Goal: Information Seeking & Learning: Learn about a topic

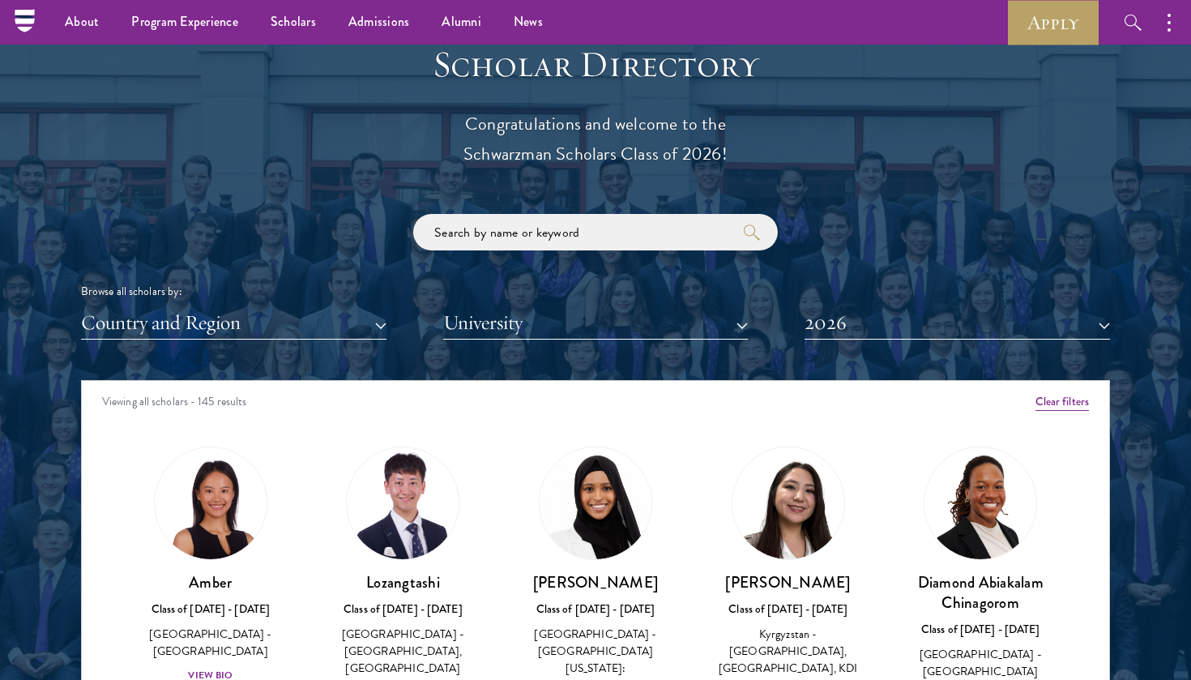
scroll to position [1764, 0]
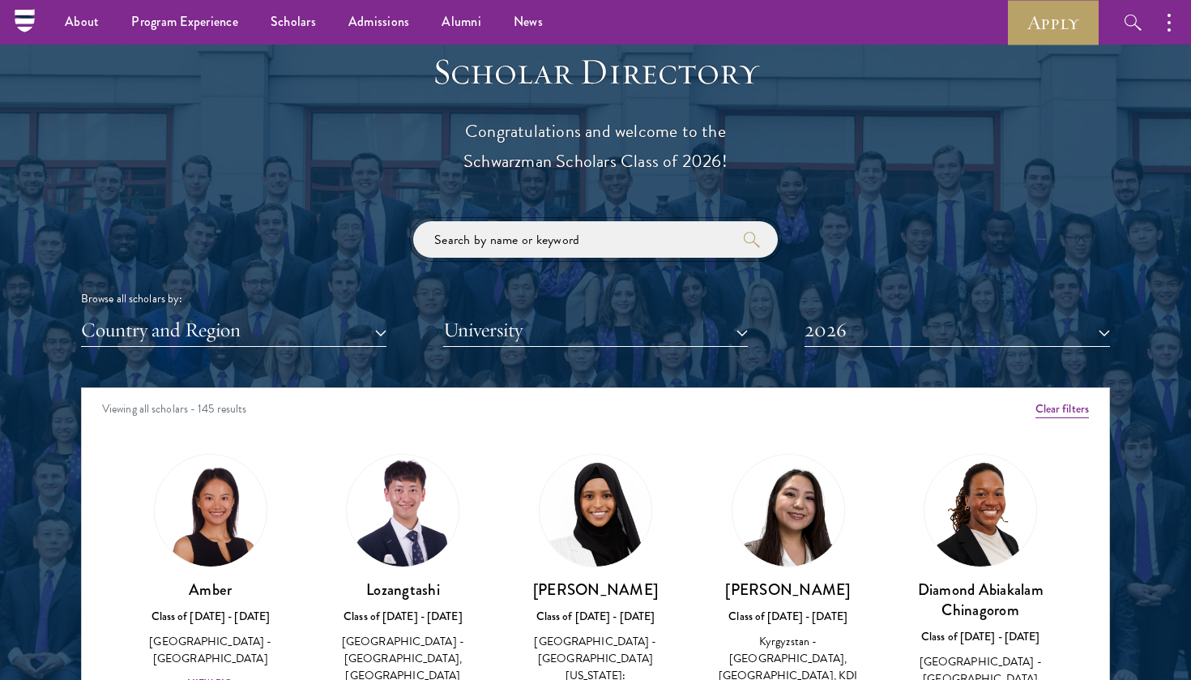
click at [506, 237] on input "search" at bounding box center [595, 239] width 365 height 36
type input "non-profit"
click button "submit" at bounding box center [0, 0] width 0 height 0
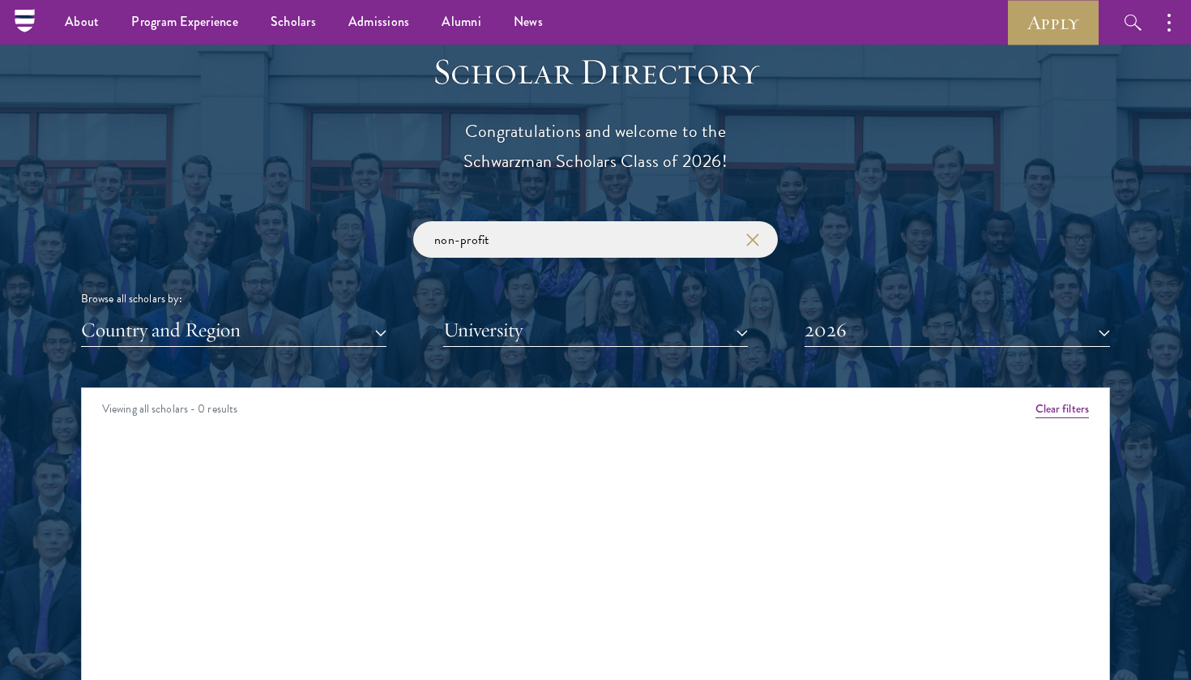
click at [751, 233] on icon "button" at bounding box center [752, 239] width 13 height 13
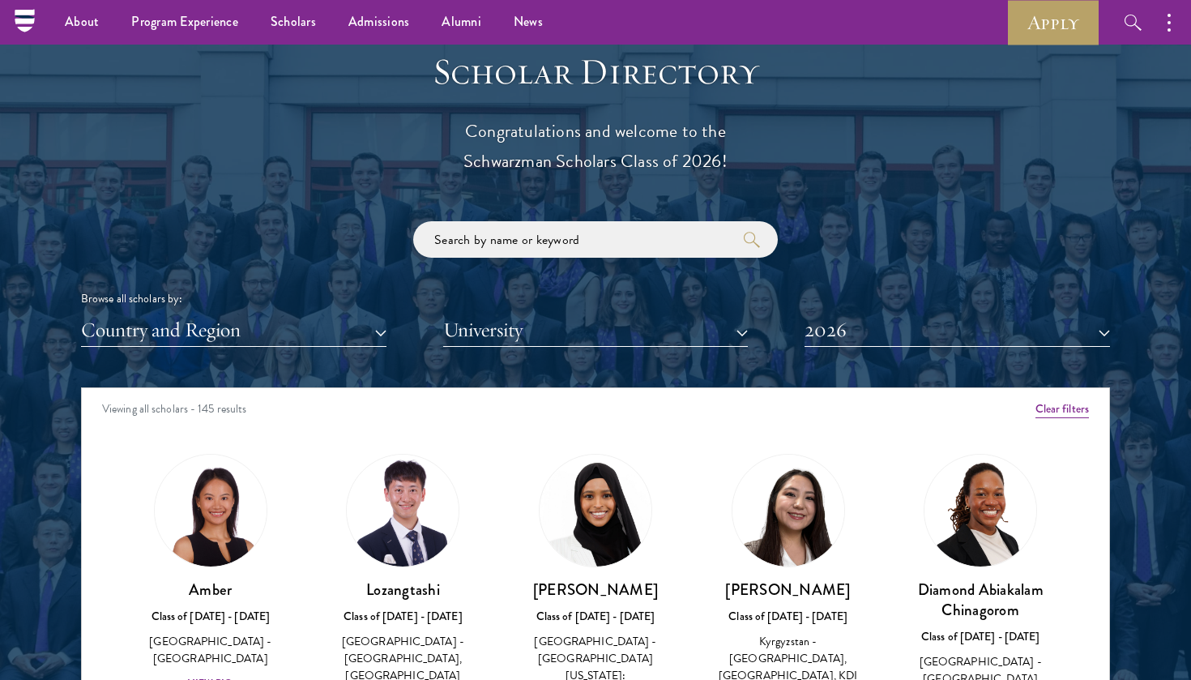
click at [426, 400] on div "Viewing all scholars - 145 results" at bounding box center [596, 410] width 1028 height 45
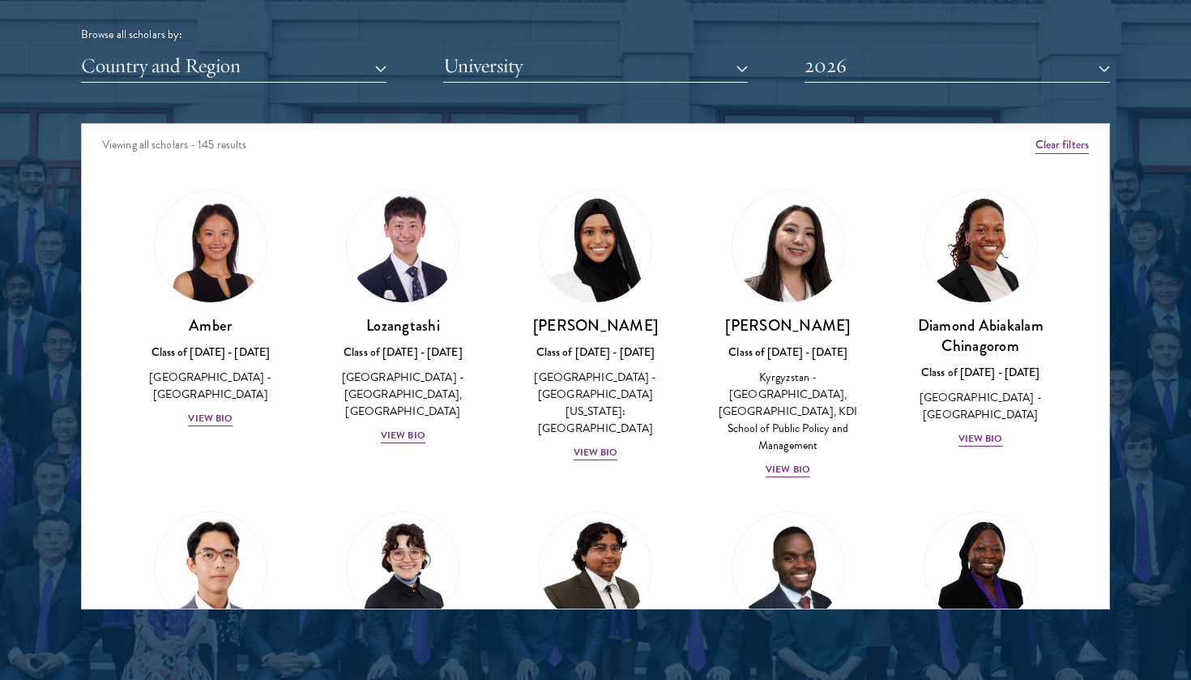
scroll to position [2044, 0]
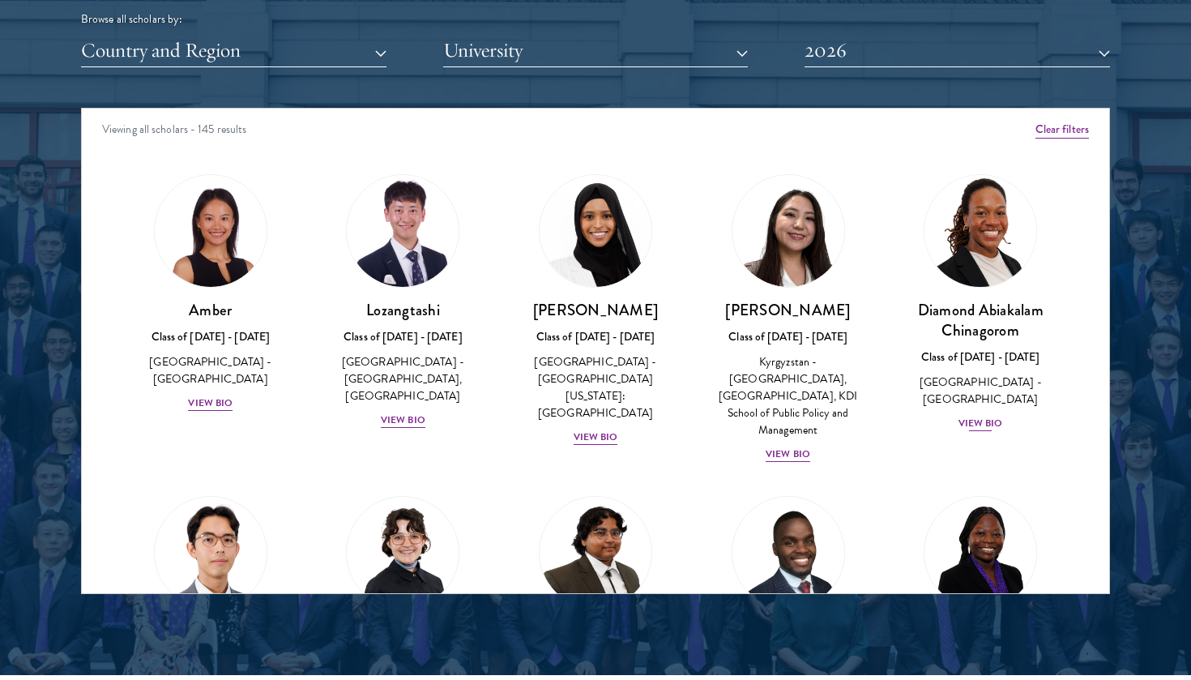
click at [989, 416] on div "View Bio" at bounding box center [981, 423] width 45 height 15
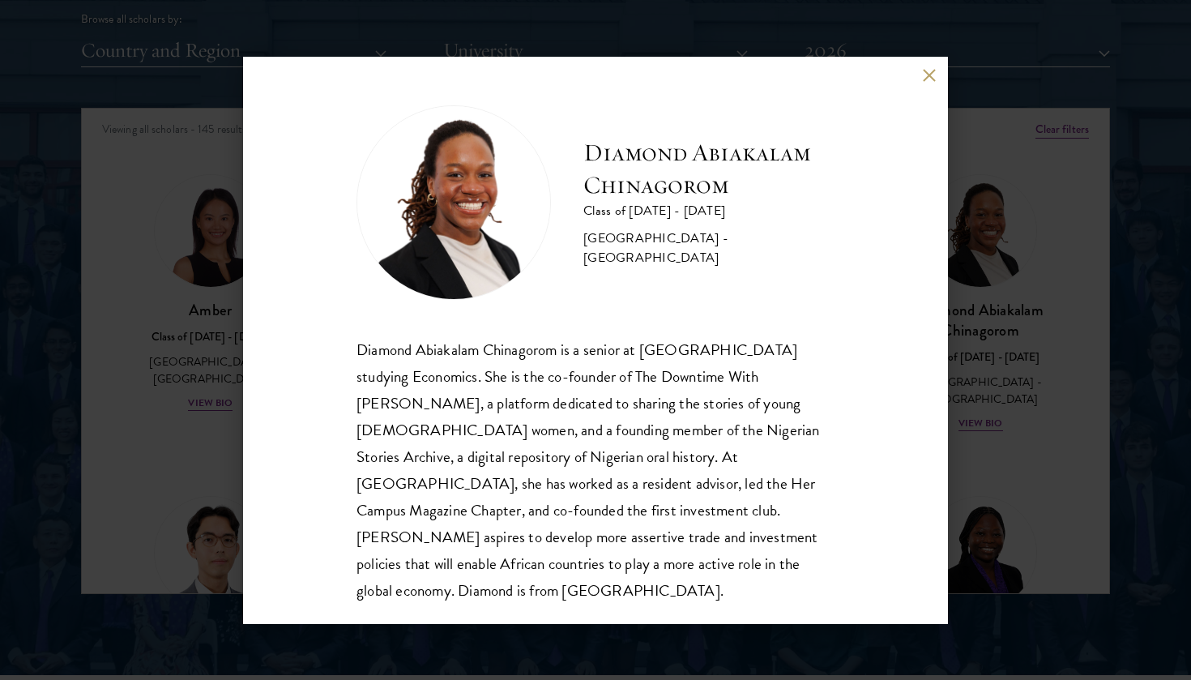
click at [933, 69] on button at bounding box center [929, 76] width 14 height 14
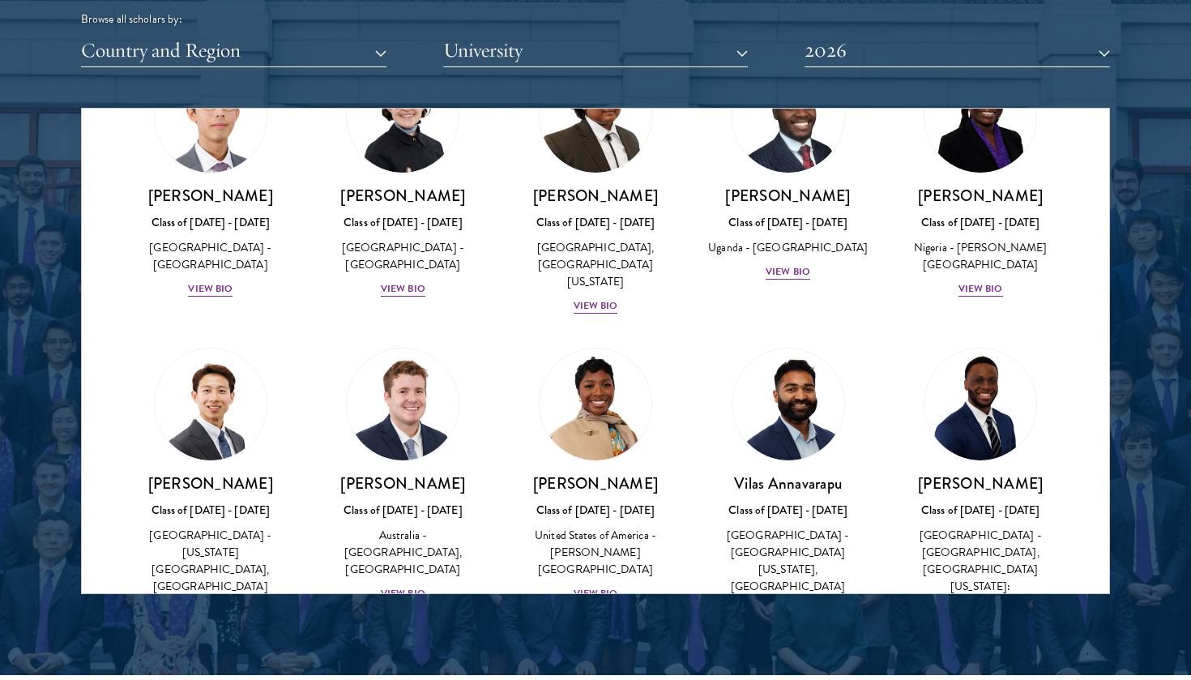
scroll to position [495, 0]
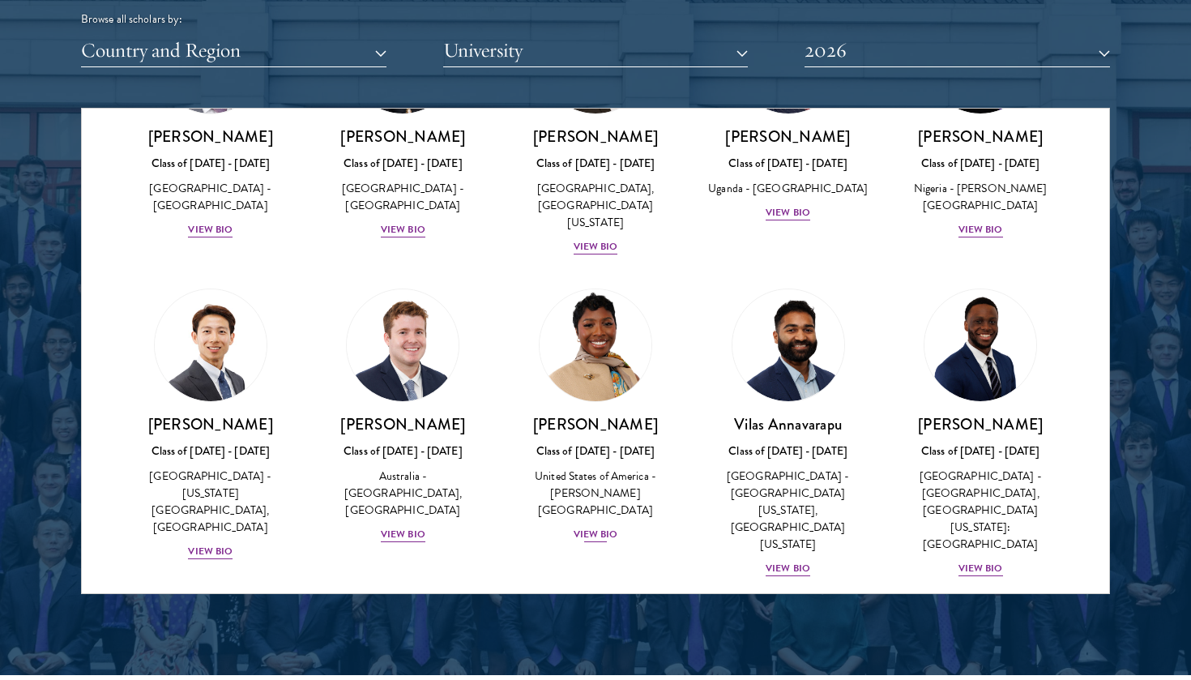
click at [589, 527] on div "View Bio" at bounding box center [596, 534] width 45 height 15
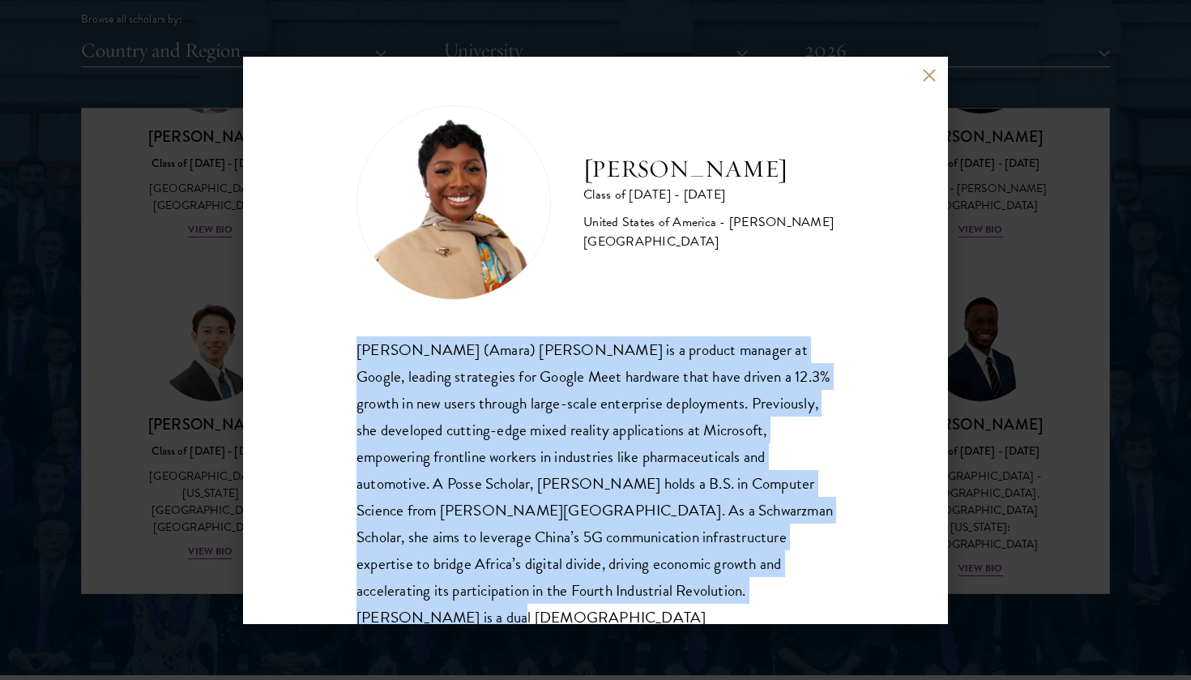
drag, startPoint x: 650, startPoint y: 584, endPoint x: 314, endPoint y: 339, distance: 415.8
click at [314, 339] on div "[PERSON_NAME] Class of [DATE] - [DATE] [GEOGRAPHIC_DATA] - [PERSON_NAME][GEOGRA…" at bounding box center [595, 340] width 705 height 567
copy div "[PERSON_NAME] (Amara) [PERSON_NAME] is a product manager at Google, leading str…"
click at [928, 69] on button at bounding box center [929, 76] width 14 height 14
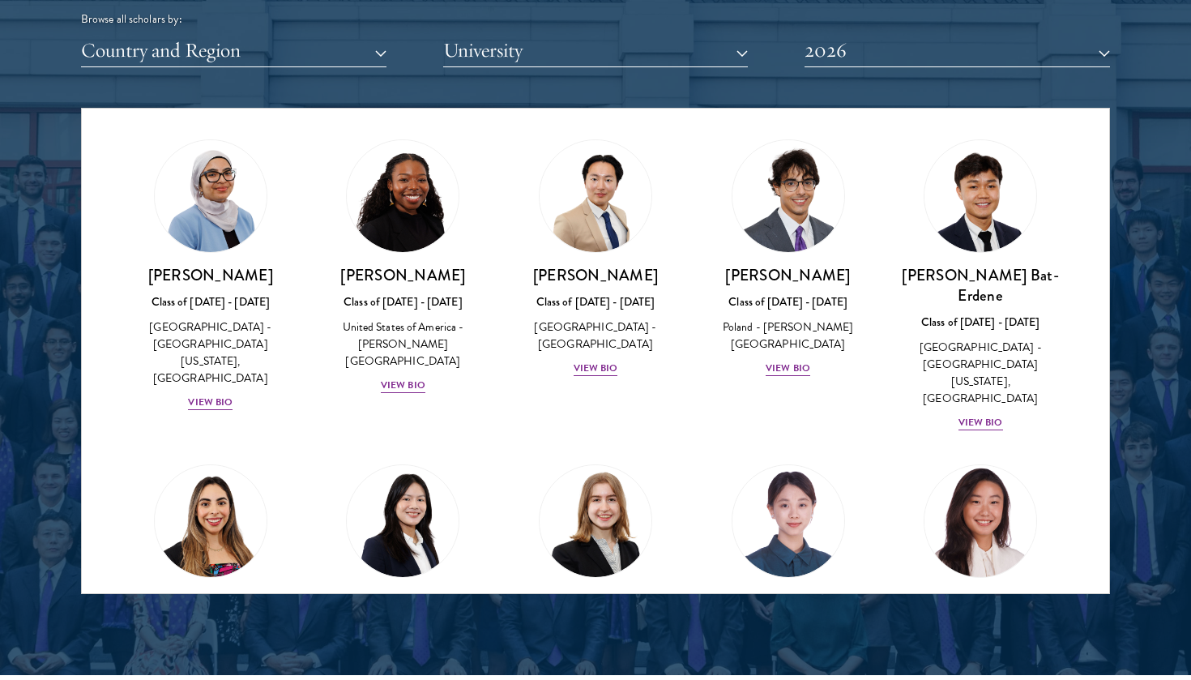
scroll to position [971, 0]
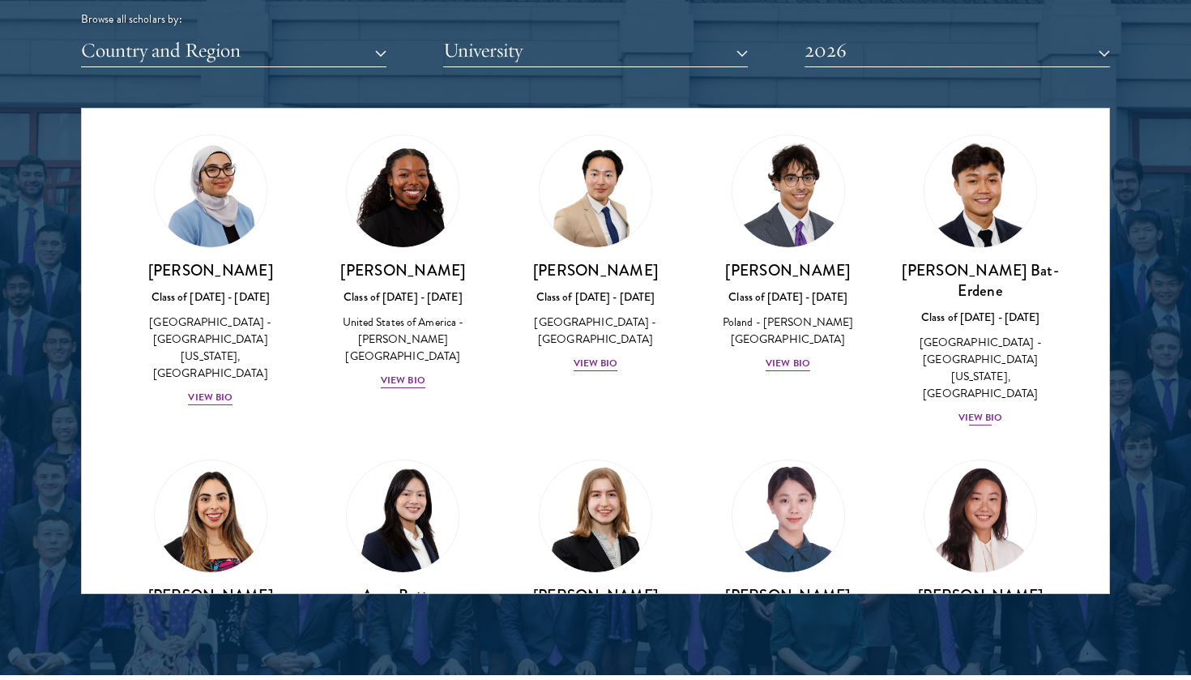
click at [982, 410] on div "View Bio" at bounding box center [981, 417] width 45 height 15
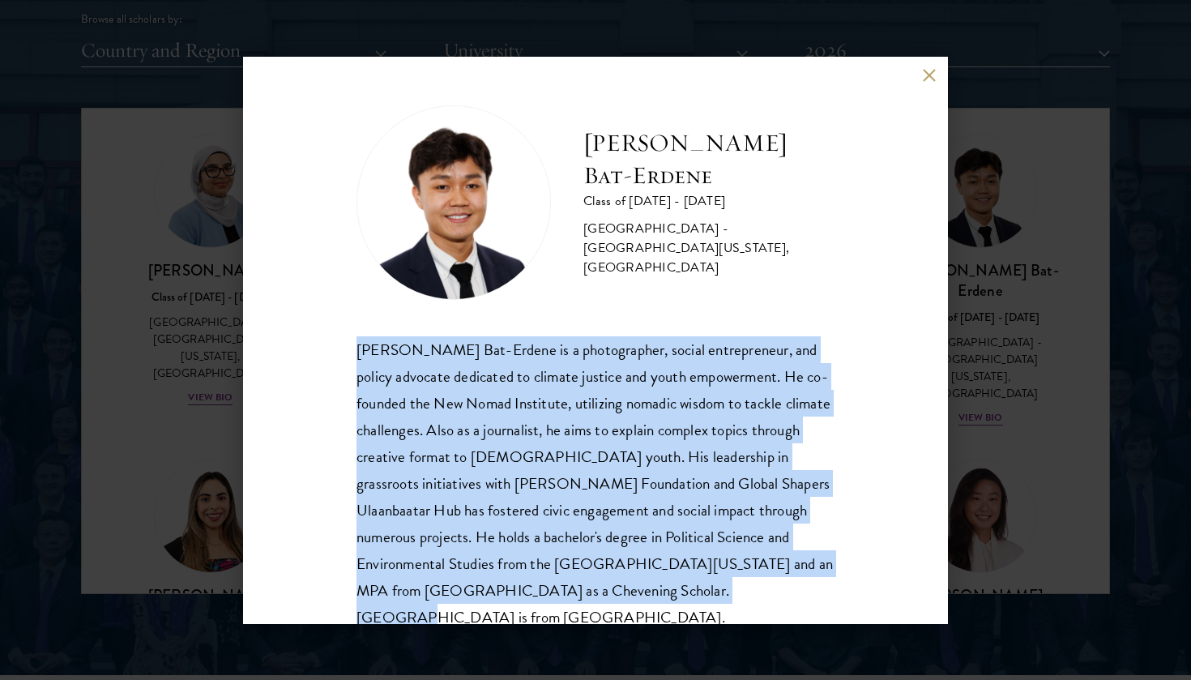
drag, startPoint x: 664, startPoint y: 597, endPoint x: 321, endPoint y: 350, distance: 422.2
click at [321, 350] on div "[PERSON_NAME] Bat-Erdene Class of [DATE] - [DATE] [GEOGRAPHIC_DATA] - [GEOGRAPH…" at bounding box center [595, 340] width 705 height 567
copy div "[PERSON_NAME] Bat-Erdene is a photographer, social entrepreneur, and policy adv…"
click at [1035, 311] on div "[PERSON_NAME] Bat-Erdene Class of [DATE] - [DATE] [GEOGRAPHIC_DATA] - [GEOGRAPH…" at bounding box center [595, 340] width 1191 height 680
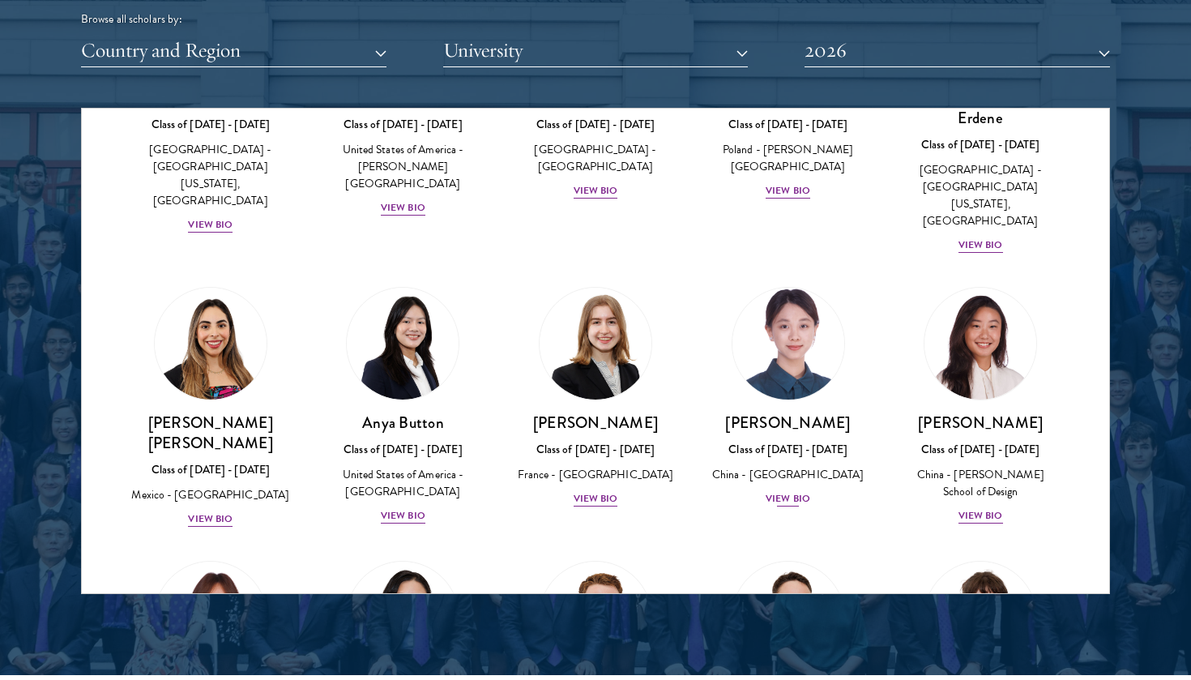
scroll to position [1148, 0]
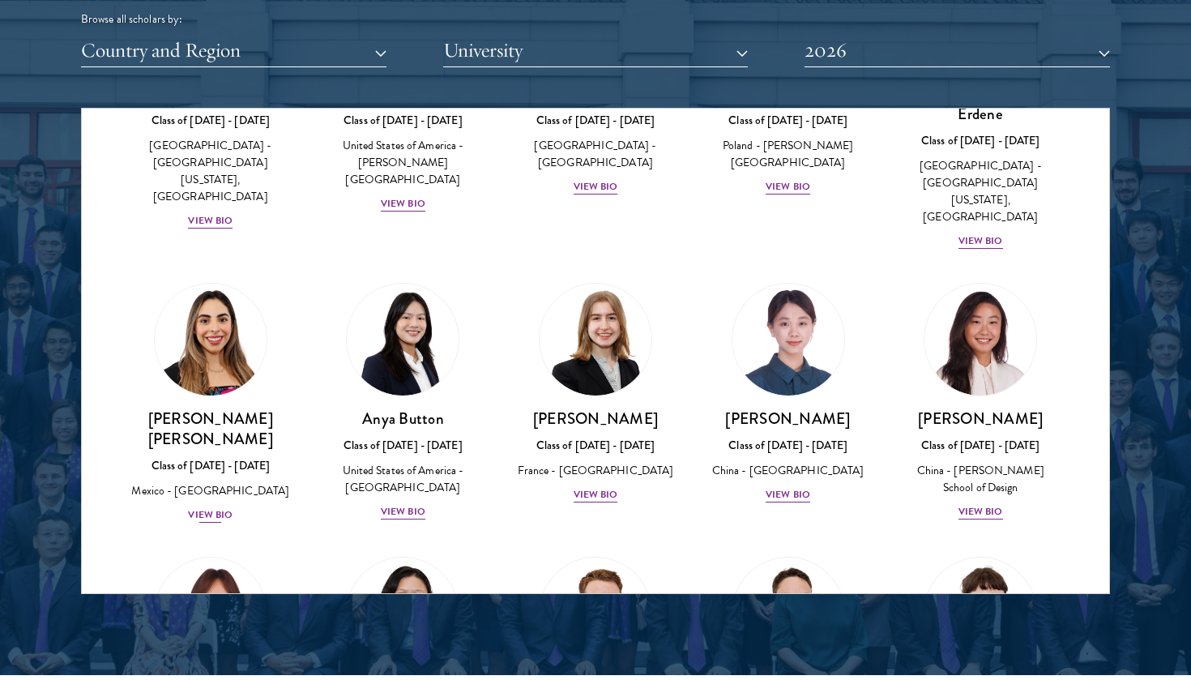
click at [219, 507] on div "View Bio" at bounding box center [210, 514] width 45 height 15
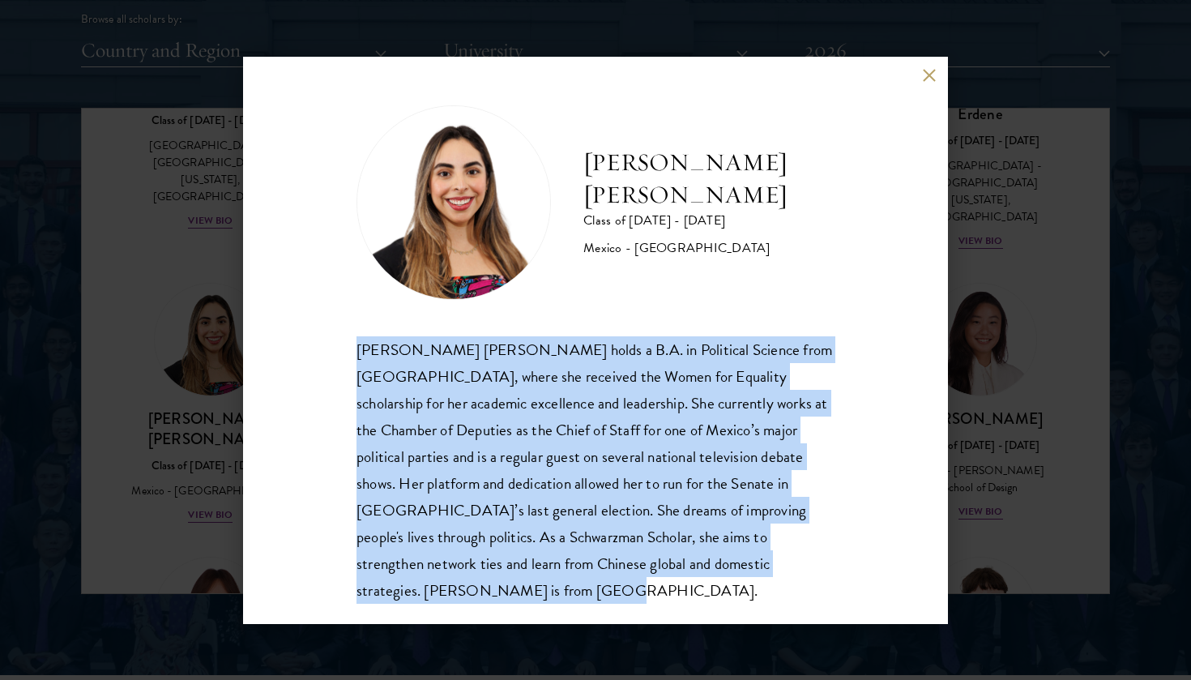
drag, startPoint x: 361, startPoint y: 349, endPoint x: 450, endPoint y: 592, distance: 259.5
click at [450, 592] on div "[PERSON_NAME] [PERSON_NAME] holds a B.A. in Political Science from [GEOGRAPHIC_…" at bounding box center [596, 469] width 478 height 267
copy div "[PERSON_NAME] [PERSON_NAME] holds a B.A. in Political Science from [GEOGRAPHIC_…"
click at [925, 71] on button at bounding box center [929, 76] width 14 height 14
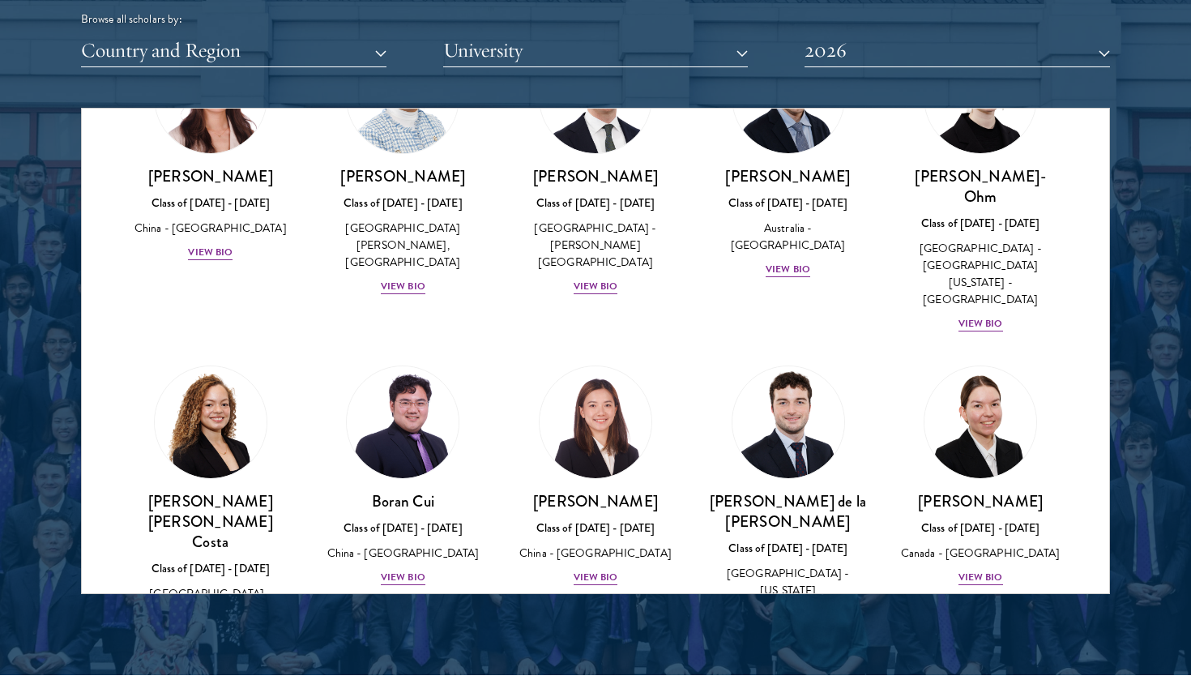
scroll to position [1674, 0]
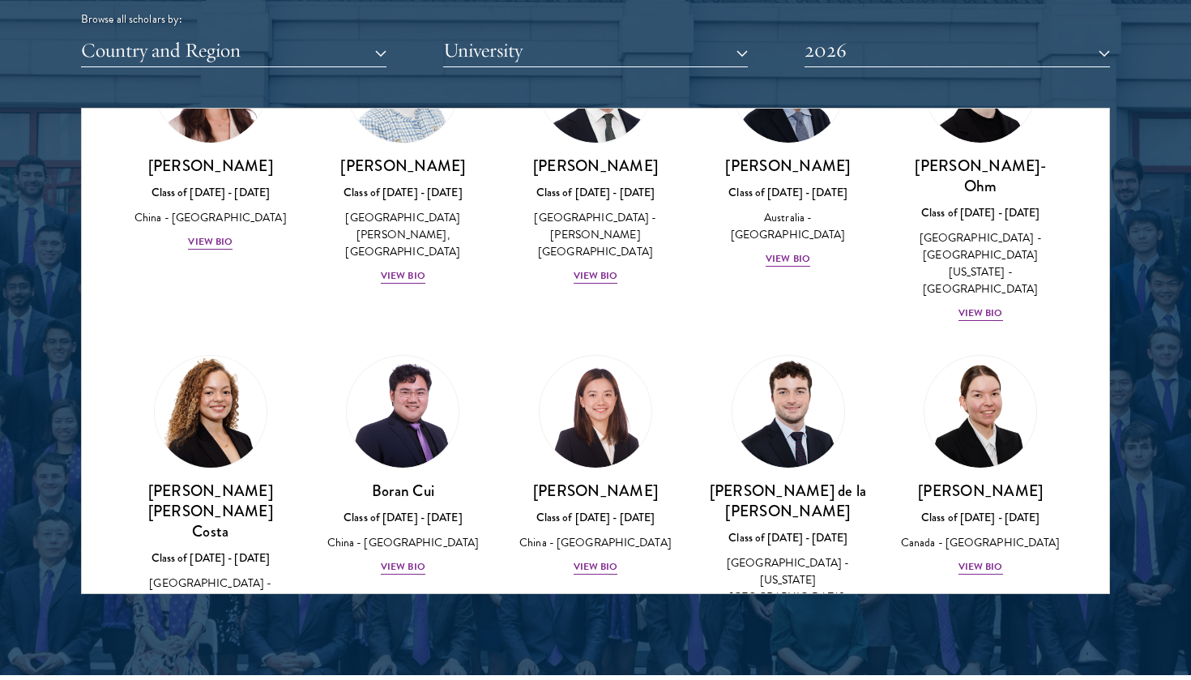
click at [210, 617] on div "View Bio" at bounding box center [210, 624] width 45 height 15
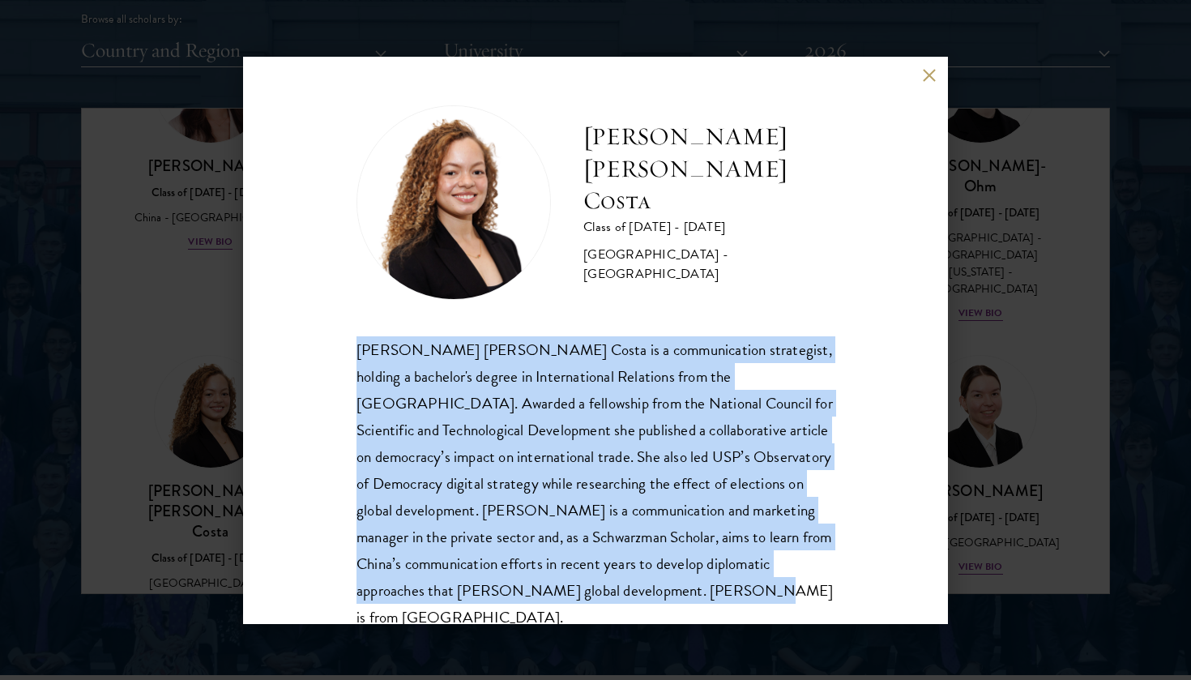
drag, startPoint x: 672, startPoint y: 580, endPoint x: 334, endPoint y: 345, distance: 411.7
click at [334, 345] on div "[PERSON_NAME] [PERSON_NAME] Costa Class of [DATE] - [DATE] [GEOGRAPHIC_DATA] - …" at bounding box center [595, 340] width 705 height 567
copy div "[PERSON_NAME] [PERSON_NAME] Costa is a communication strategist, holding a bach…"
click at [925, 72] on button at bounding box center [929, 76] width 14 height 14
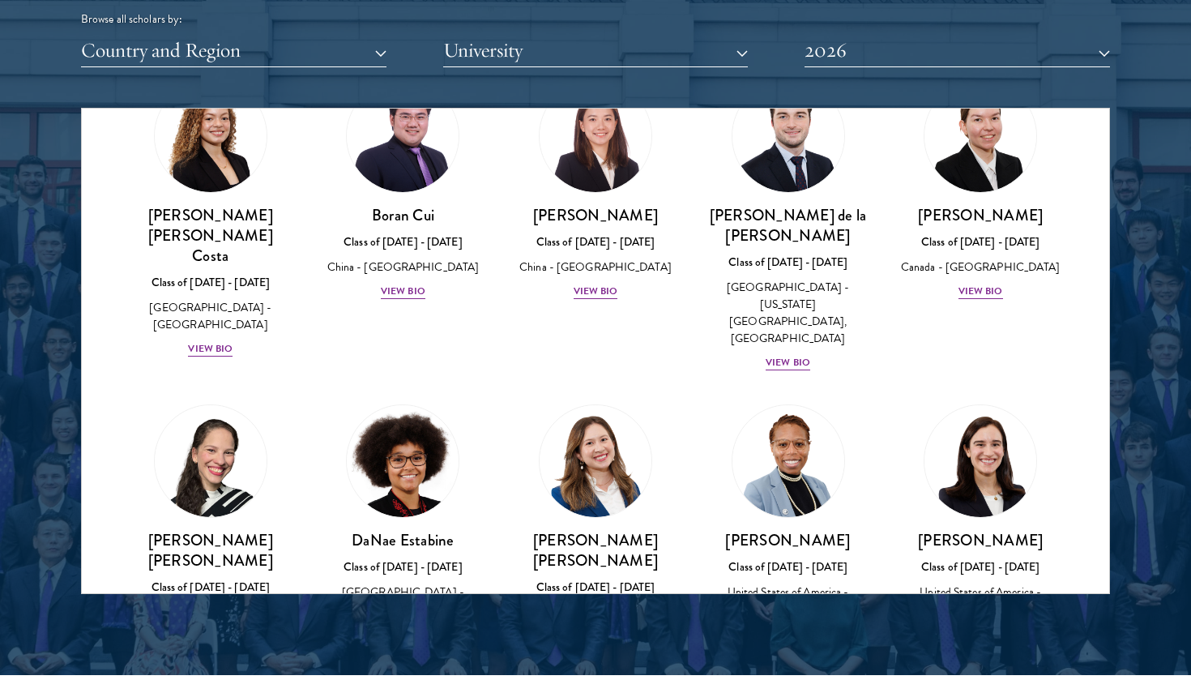
scroll to position [1952, 0]
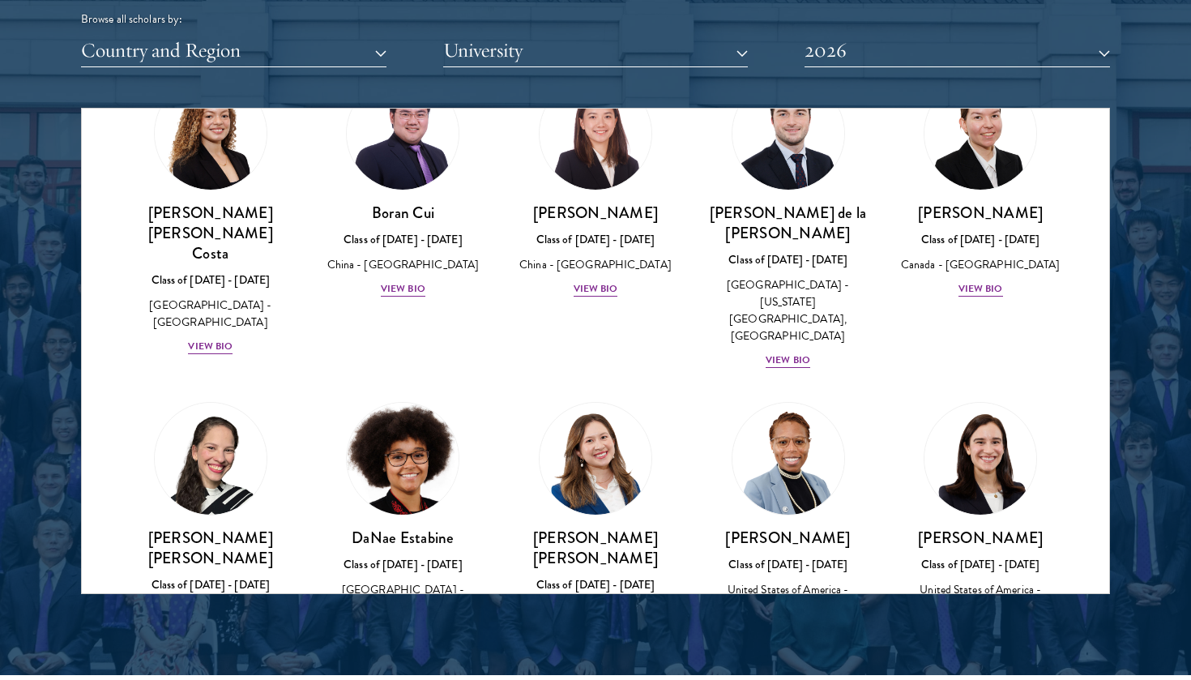
click at [396, 640] on div "View Bio" at bounding box center [403, 647] width 45 height 15
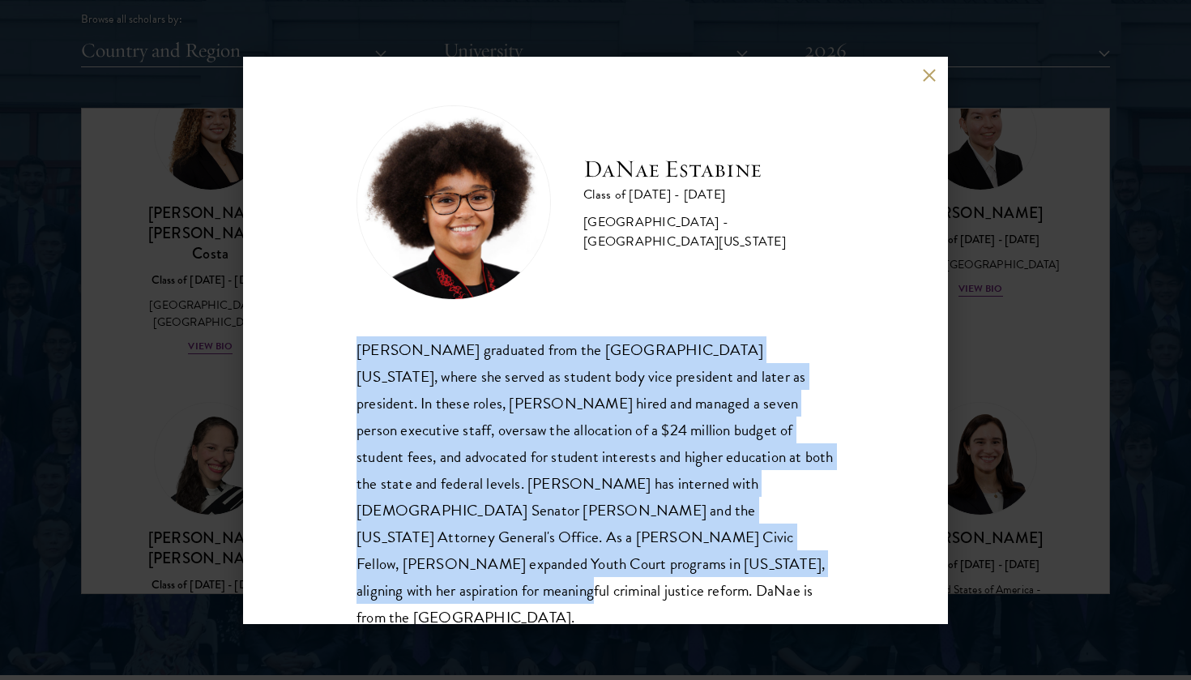
drag, startPoint x: 537, startPoint y: 563, endPoint x: 354, endPoint y: 353, distance: 278.7
click at [354, 353] on div "[PERSON_NAME] Class of [DATE] - [DATE] [GEOGRAPHIC_DATA] - [GEOGRAPHIC_DATA][US…" at bounding box center [595, 340] width 705 height 567
copy div "[PERSON_NAME] graduated from the [GEOGRAPHIC_DATA][US_STATE], where she served …"
click at [926, 75] on button at bounding box center [929, 76] width 14 height 14
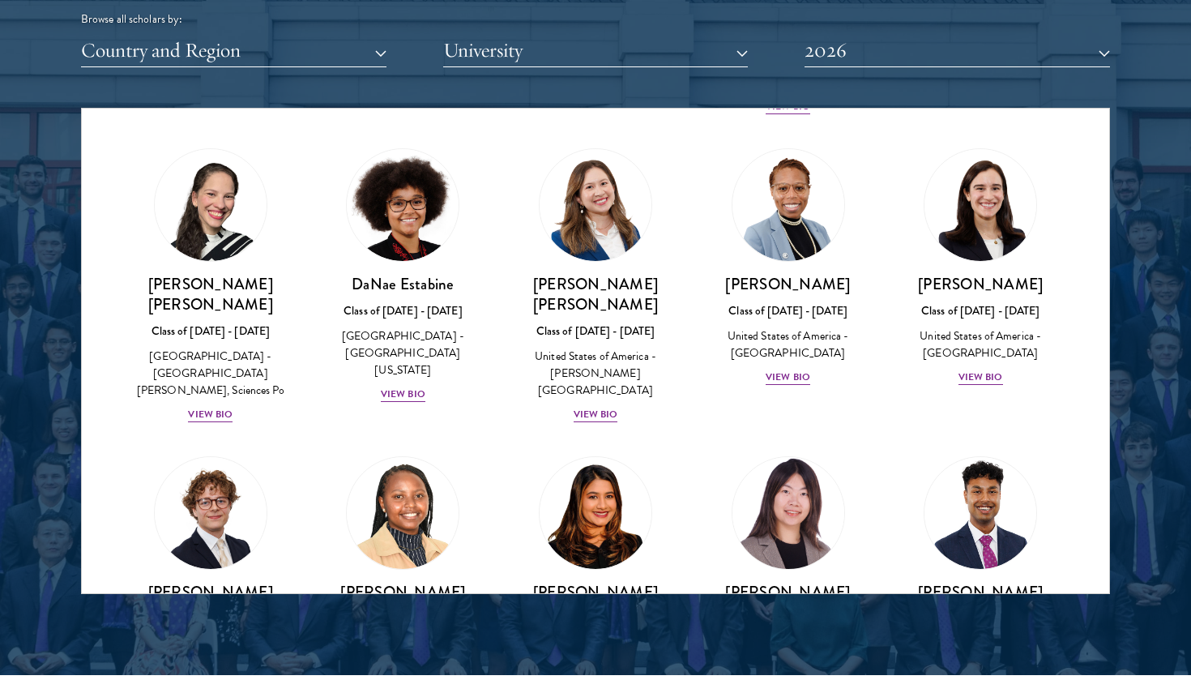
scroll to position [2207, 0]
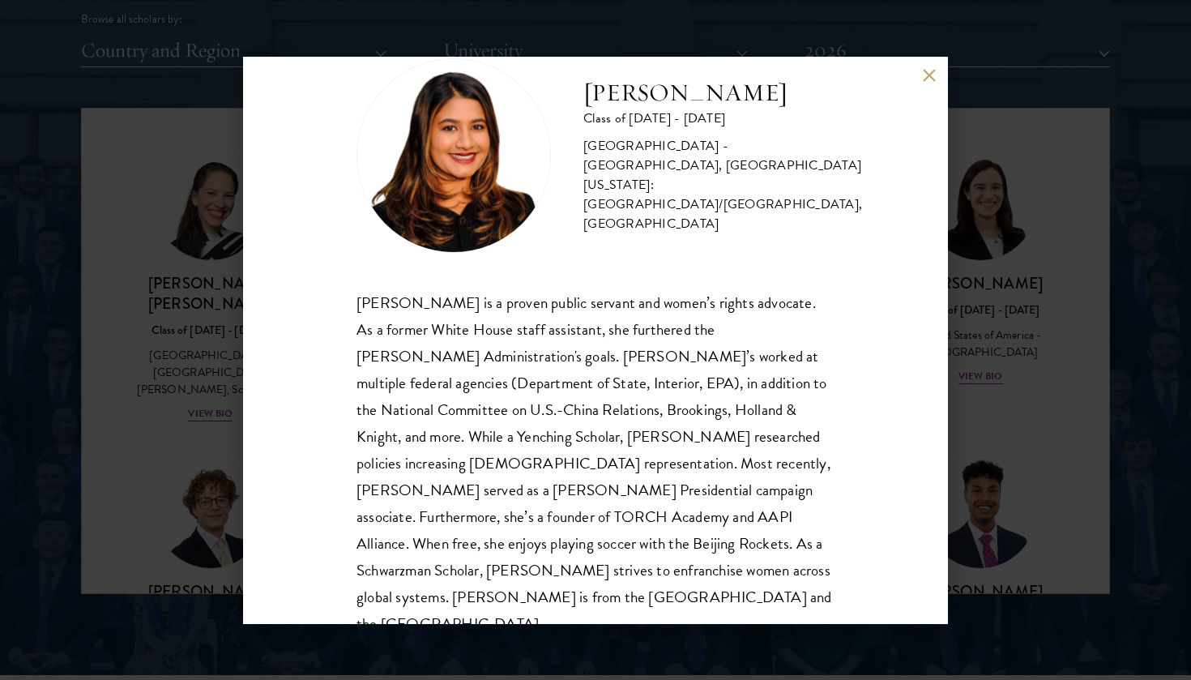
scroll to position [48, 0]
click at [926, 73] on button at bounding box center [929, 76] width 14 height 14
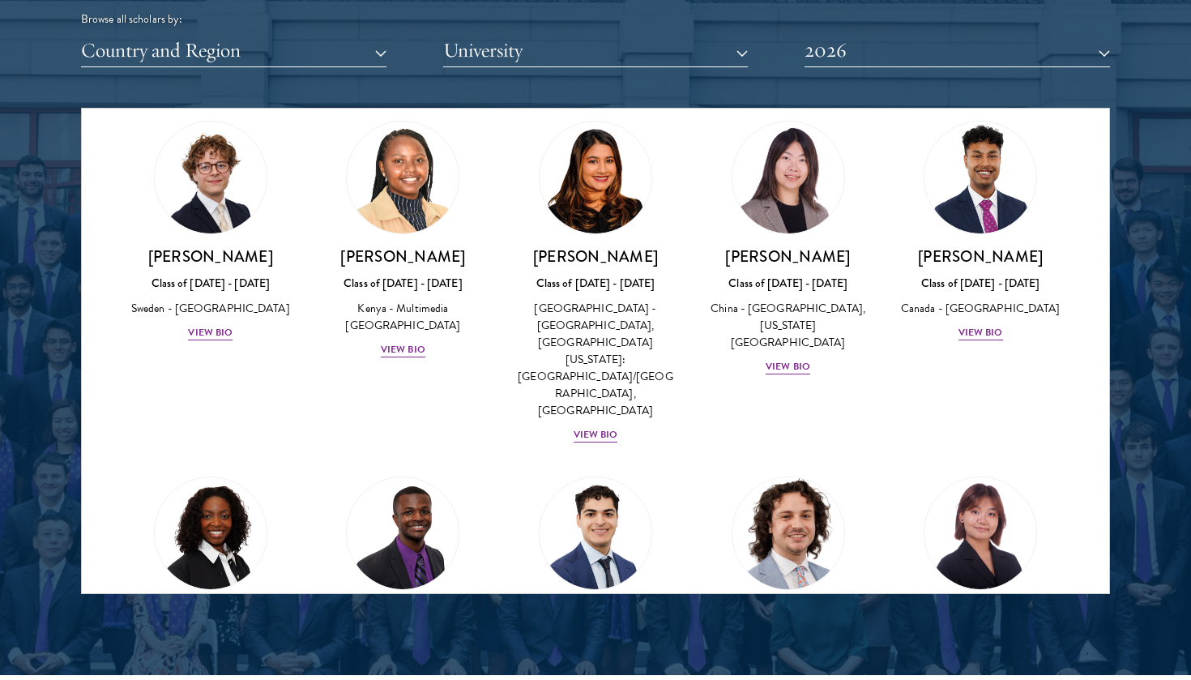
scroll to position [2560, 0]
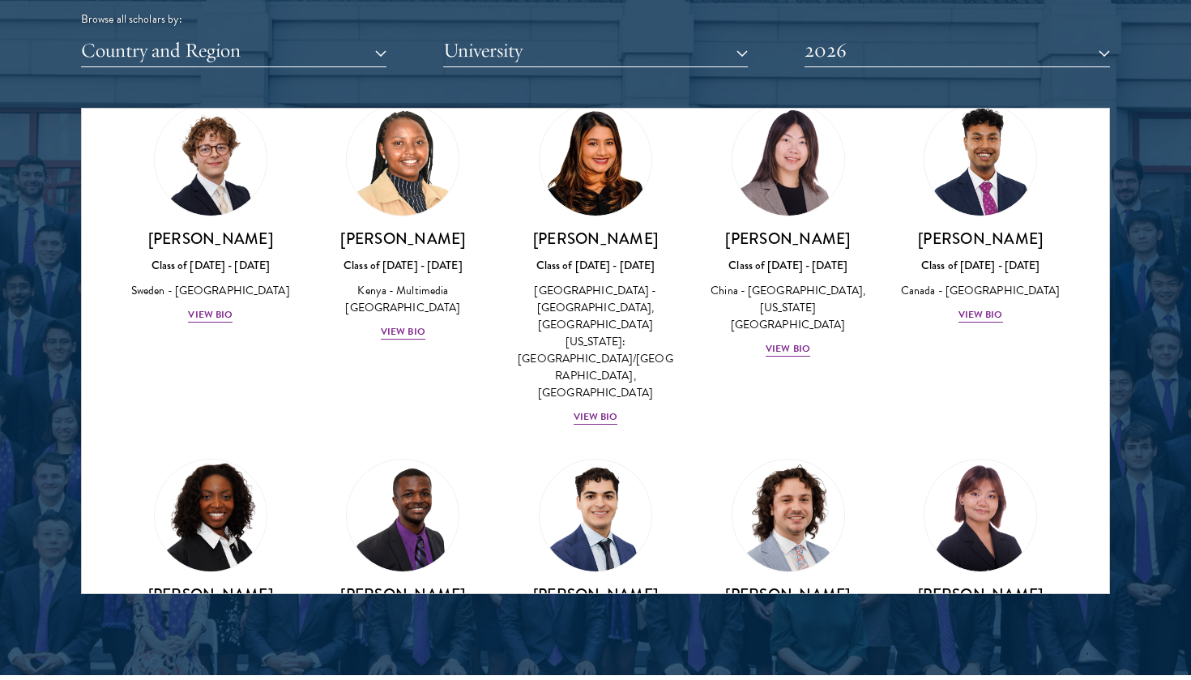
click at [204, 679] on div "View Bio" at bounding box center [210, 687] width 45 height 15
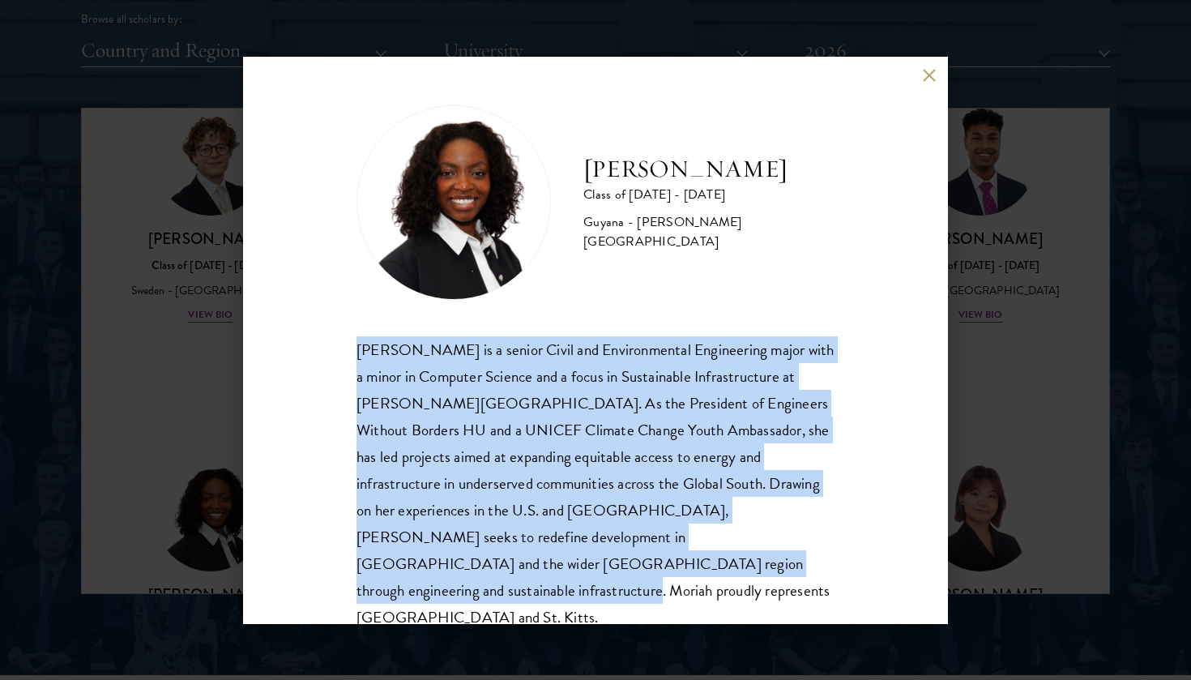
drag, startPoint x: 630, startPoint y: 564, endPoint x: 331, endPoint y: 311, distance: 391.7
click at [331, 311] on div "[PERSON_NAME] Class of [DATE] - [DATE] [GEOGRAPHIC_DATA] - [PERSON_NAME][GEOGRA…" at bounding box center [595, 340] width 705 height 567
copy div "[PERSON_NAME] is a senior Civil and Environmental Engineering major with a mino…"
click at [928, 77] on button at bounding box center [929, 76] width 14 height 14
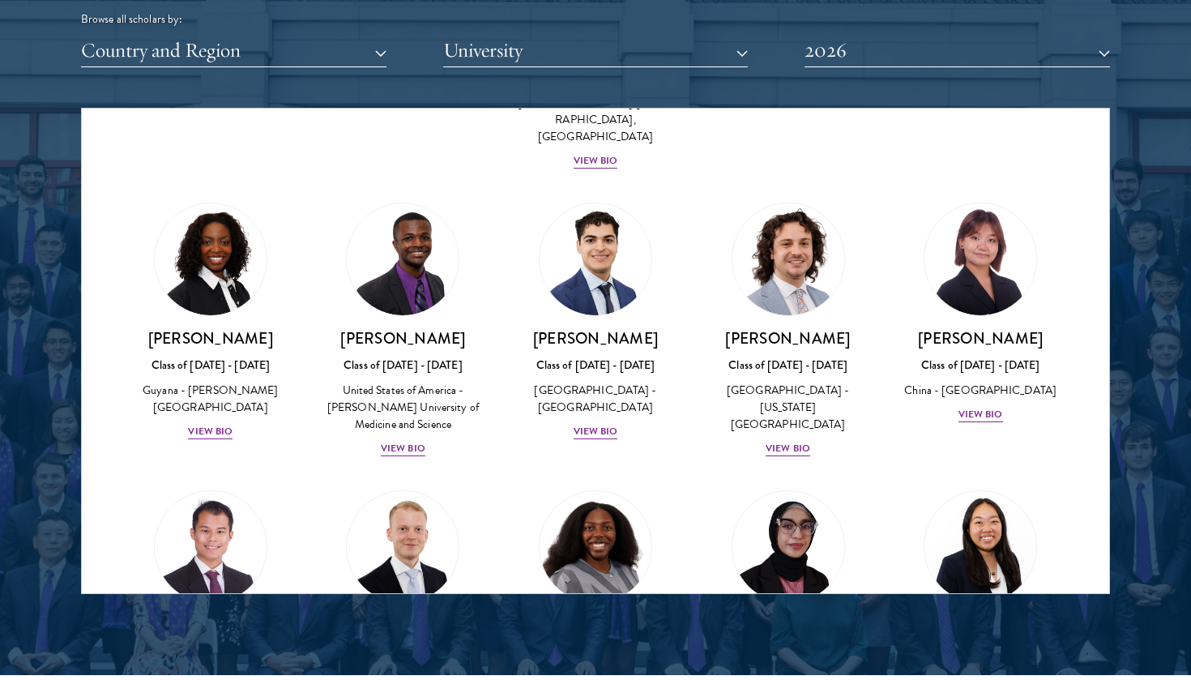
scroll to position [2825, 0]
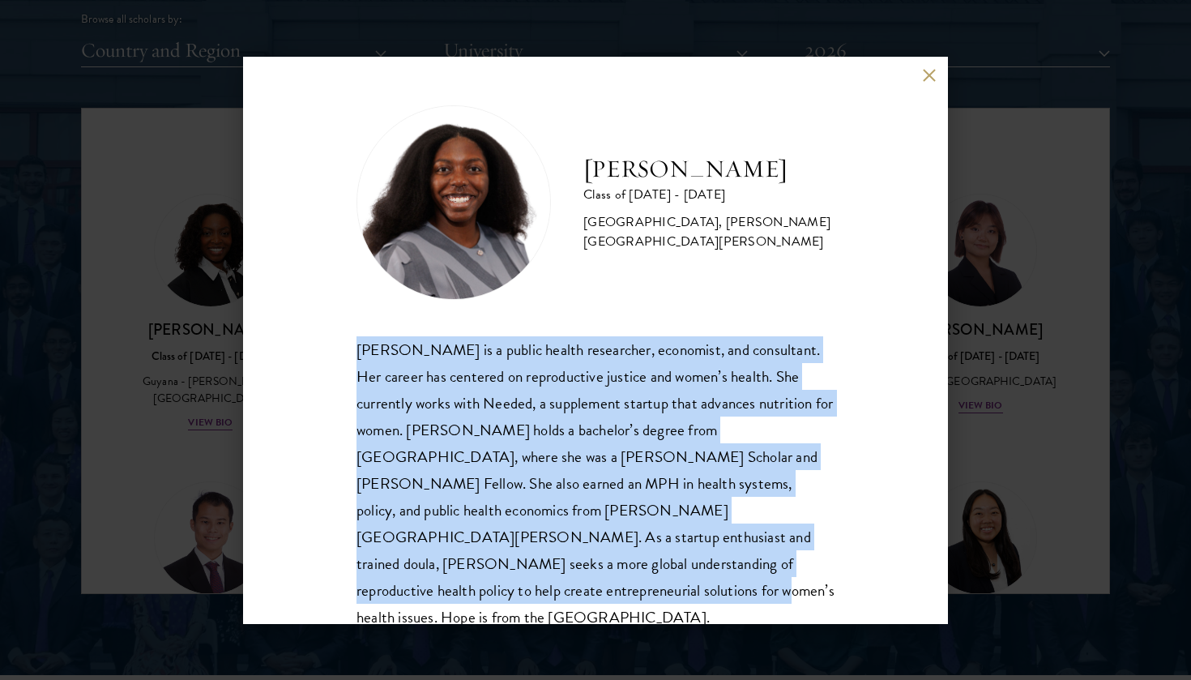
drag, startPoint x: 712, startPoint y: 569, endPoint x: 333, endPoint y: 350, distance: 437.9
click at [333, 350] on div "[PERSON_NAME] Class of [DATE] - [DATE] [GEOGRAPHIC_DATA] - [GEOGRAPHIC_DATA], […" at bounding box center [595, 340] width 705 height 567
copy div "[PERSON_NAME] is a public health researcher, economist, and consultant. Her car…"
click at [926, 70] on button at bounding box center [929, 76] width 14 height 14
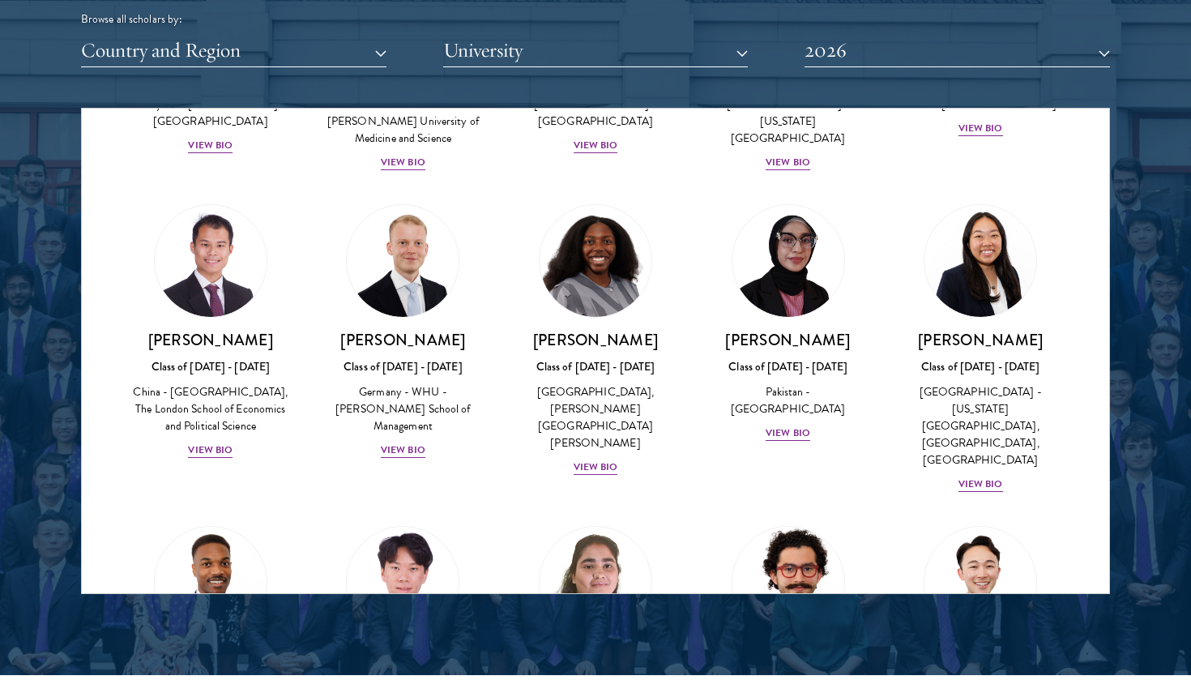
scroll to position [3108, 0]
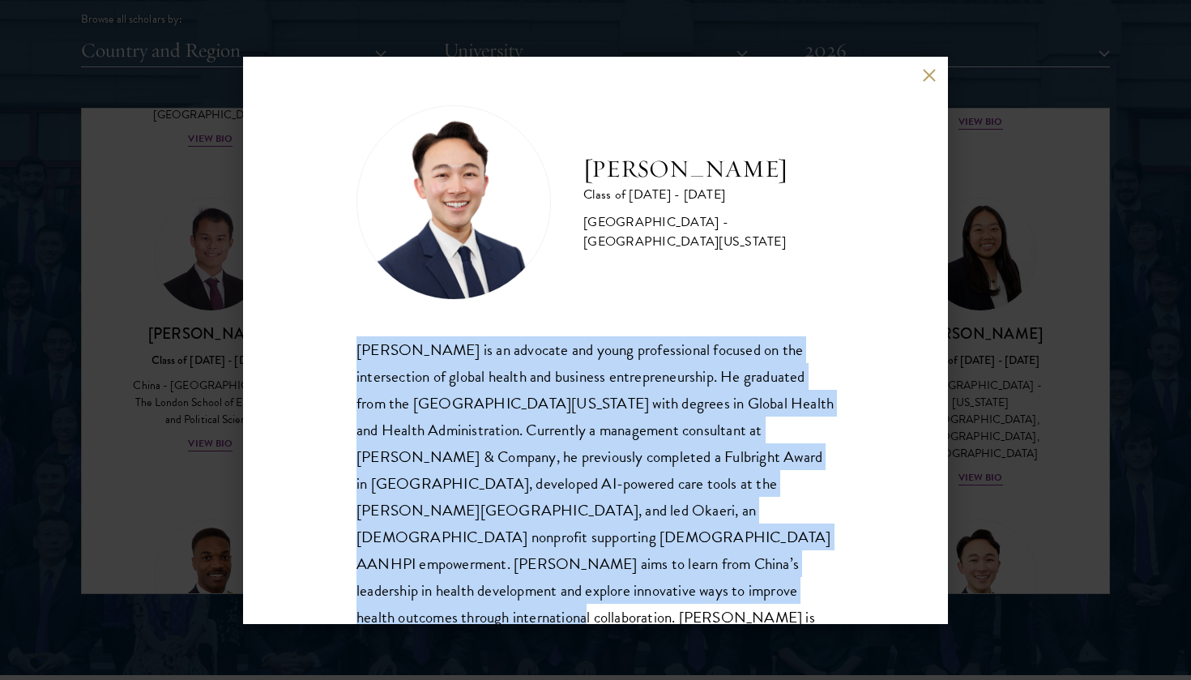
drag, startPoint x: 537, startPoint y: 597, endPoint x: 334, endPoint y: 353, distance: 316.5
click at [334, 353] on div "[PERSON_NAME] Class of [DATE] - [DATE] [GEOGRAPHIC_DATA] - [GEOGRAPHIC_DATA][US…" at bounding box center [595, 340] width 705 height 567
copy div "[PERSON_NAME] is an advocate and young professional focused on the intersection…"
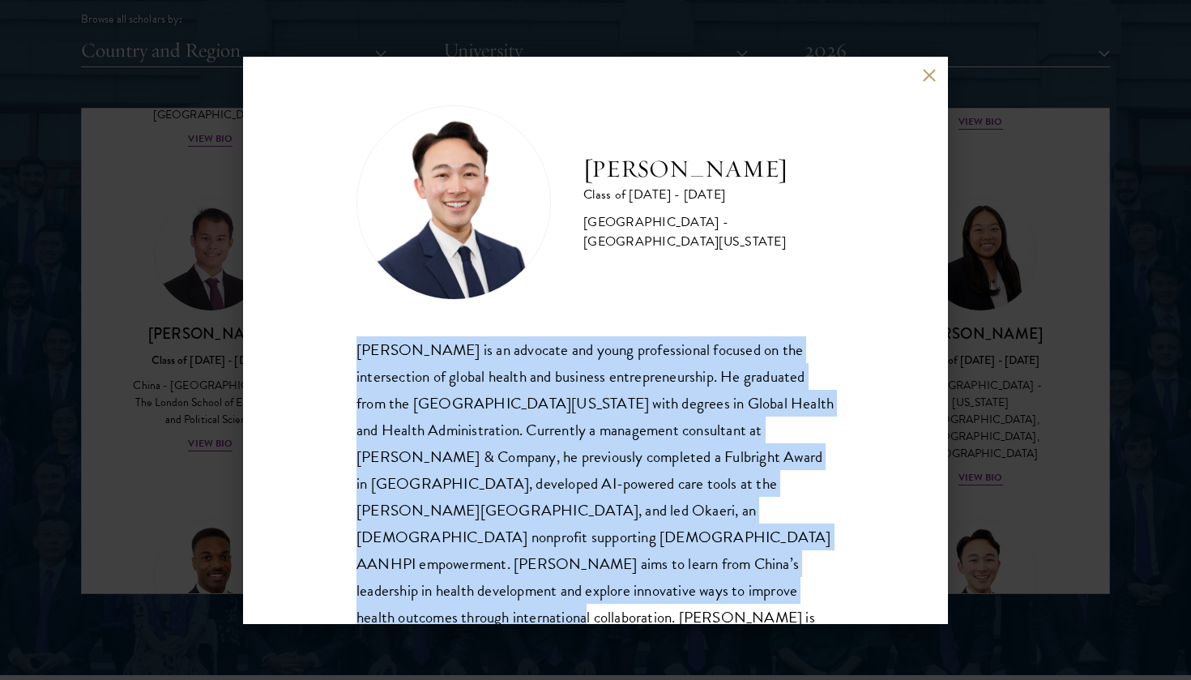
click at [182, 79] on div "[PERSON_NAME] Class of [DATE] - [DATE] [GEOGRAPHIC_DATA] - [GEOGRAPHIC_DATA][US…" at bounding box center [595, 340] width 1191 height 680
